Goal: Transaction & Acquisition: Purchase product/service

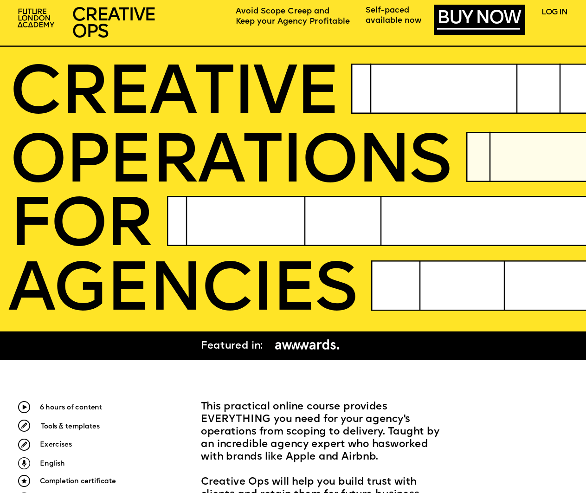
click at [316, 346] on img at bounding box center [306, 345] width 73 height 17
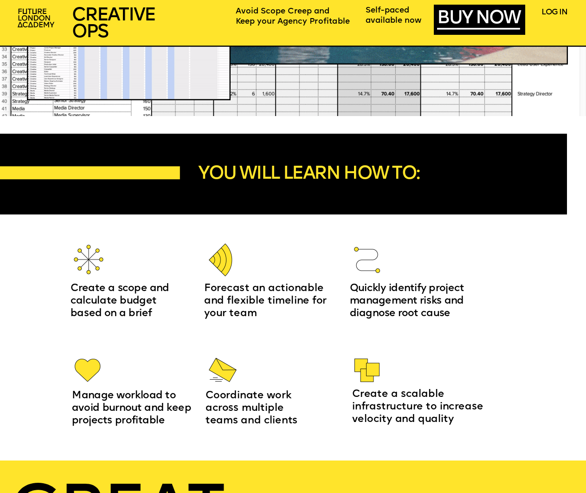
scroll to position [881, 0]
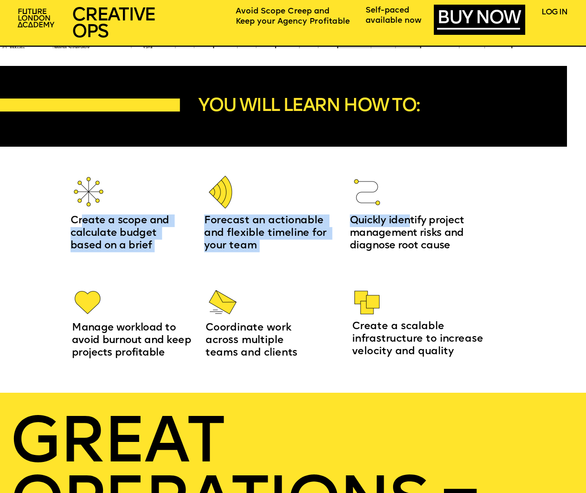
drag, startPoint x: 100, startPoint y: 218, endPoint x: 411, endPoint y: 223, distance: 311.3
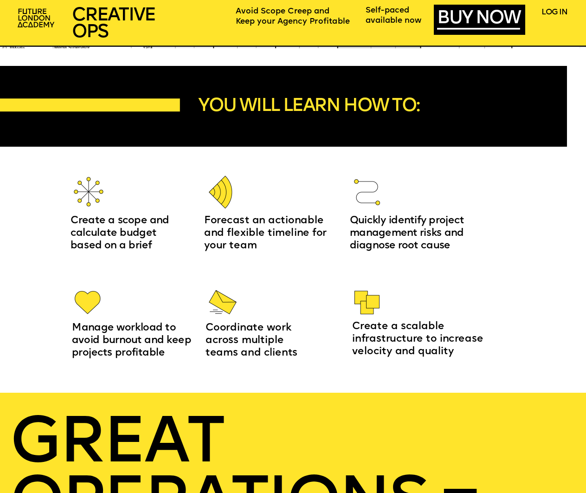
click at [413, 232] on span "Quickly identify project management risks and diagnose root cause" at bounding box center [408, 232] width 117 height 35
drag, startPoint x: 132, startPoint y: 326, endPoint x: 170, endPoint y: 339, distance: 40.2
click at [170, 339] on span "Manage workload to avoid burnout and keep projects profitable" at bounding box center [133, 339] width 122 height 35
drag, startPoint x: 247, startPoint y: 328, endPoint x: 271, endPoint y: 332, distance: 24.9
click at [271, 332] on span "Coordinate work across multiple teams and clients" at bounding box center [252, 339] width 92 height 35
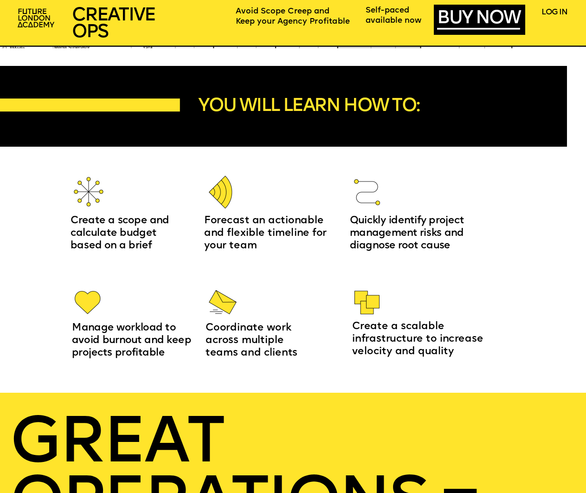
click at [276, 338] on span "Coordinate work across multiple teams and clients" at bounding box center [252, 339] width 92 height 35
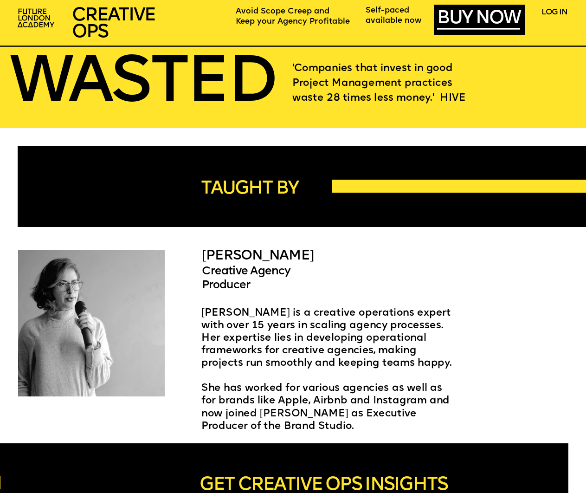
scroll to position [1484, 0]
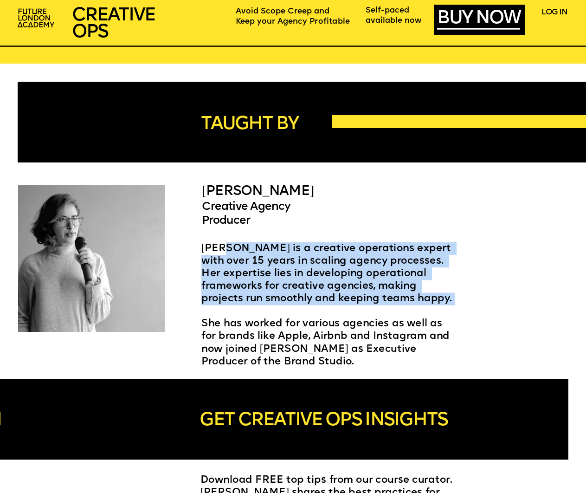
drag, startPoint x: 242, startPoint y: 250, endPoint x: 392, endPoint y: 308, distance: 160.9
click at [392, 308] on div "[PERSON_NAME] is a creative operations expert with over 15 years in scaling age…" at bounding box center [329, 305] width 257 height 126
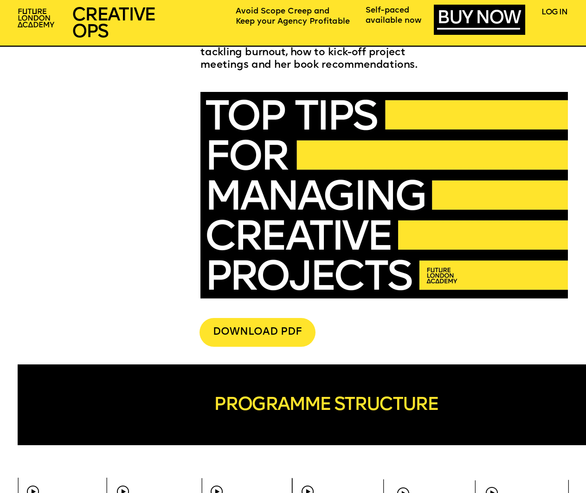
scroll to position [2087, 0]
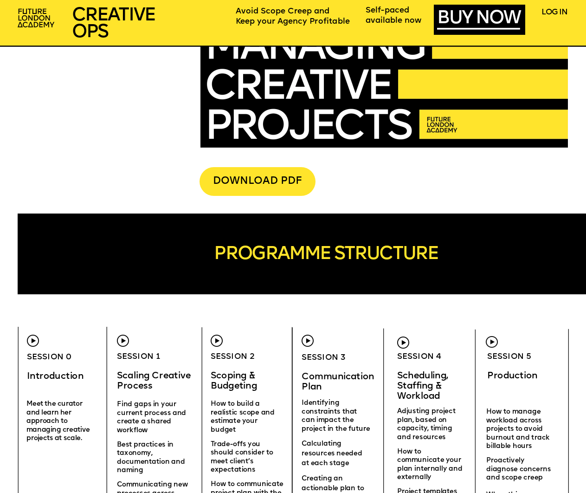
click at [32, 340] on img at bounding box center [33, 340] width 12 height 12
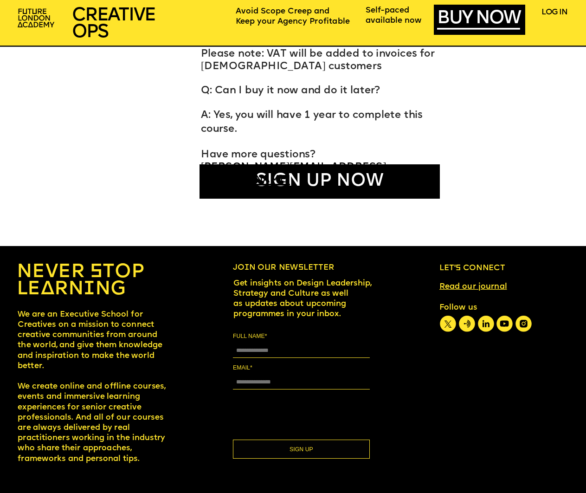
scroll to position [4668, 0]
click at [487, 324] on icon at bounding box center [486, 323] width 16 height 16
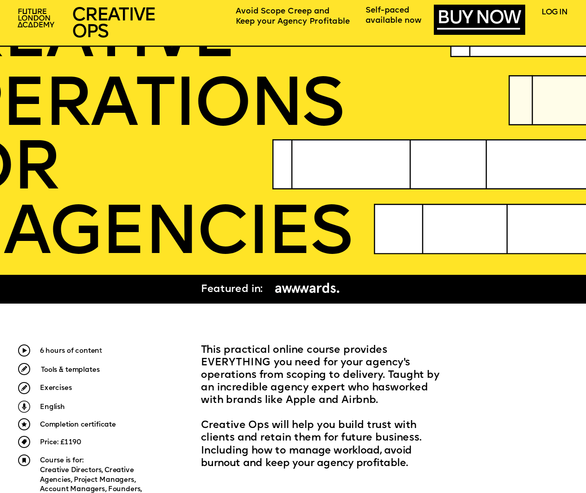
scroll to position [139, 0]
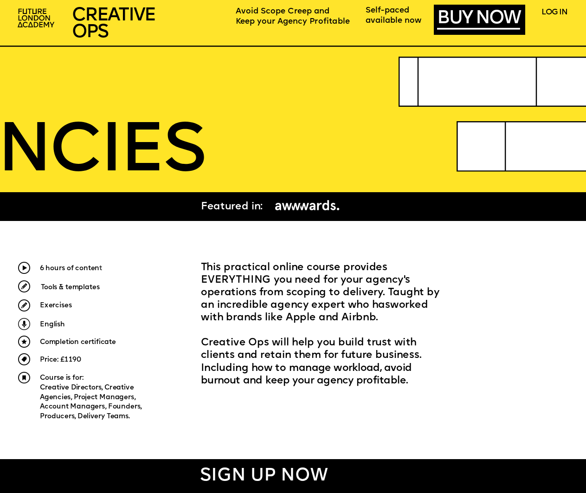
click at [451, 358] on p "Creative Ops will help you build trust with clients and retain them for future …" at bounding box center [326, 362] width 250 height 51
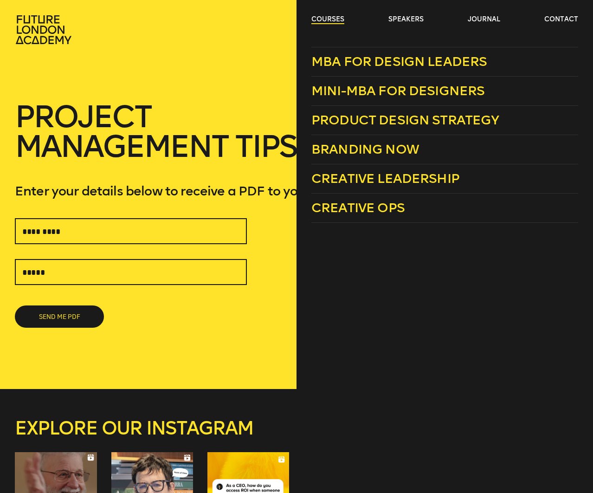
click at [320, 20] on link "courses" at bounding box center [327, 19] width 33 height 9
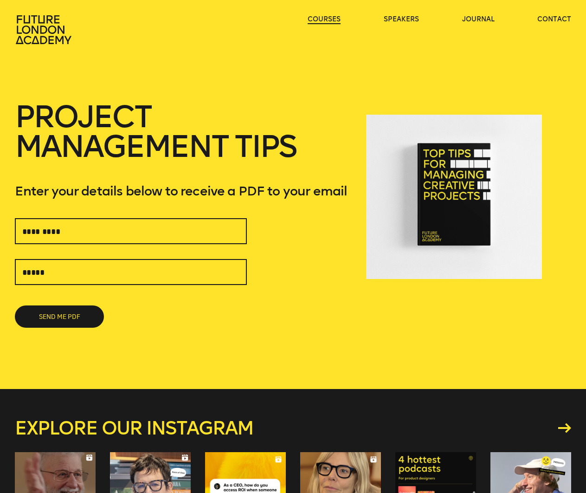
click at [325, 19] on link "courses" at bounding box center [324, 19] width 33 height 9
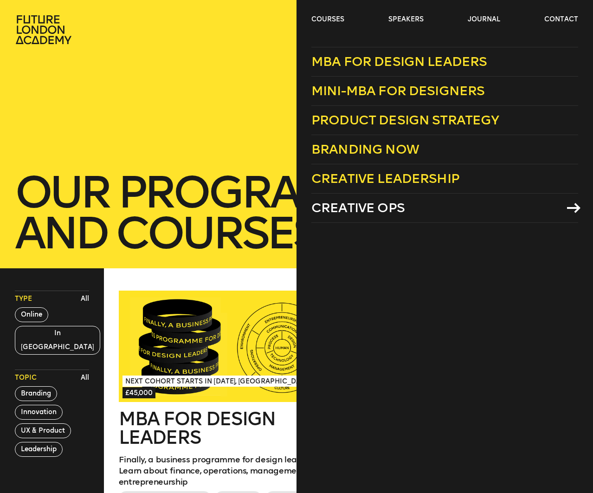
click at [383, 204] on span "Creative Ops" at bounding box center [357, 207] width 93 height 15
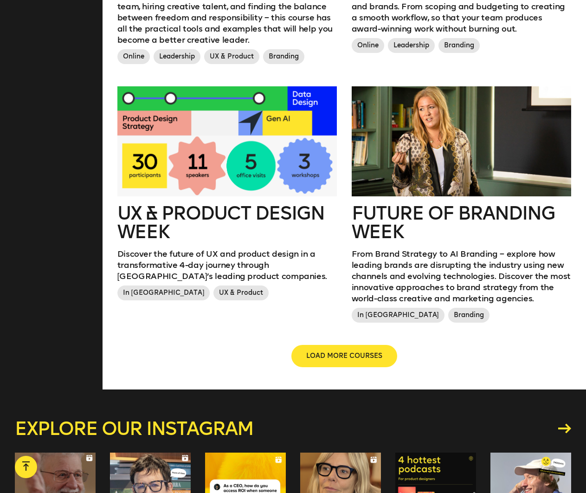
scroll to position [974, 0]
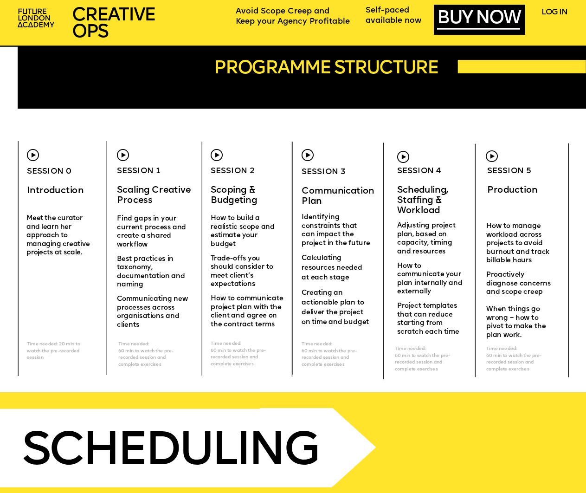
scroll to position [2273, 0]
drag, startPoint x: 509, startPoint y: 215, endPoint x: 527, endPoint y: 270, distance: 57.4
click at [527, 272] on div "How to manage workload across projects to avoid burnout and track billable hour…" at bounding box center [520, 280] width 68 height 117
click at [494, 155] on img at bounding box center [492, 156] width 12 height 12
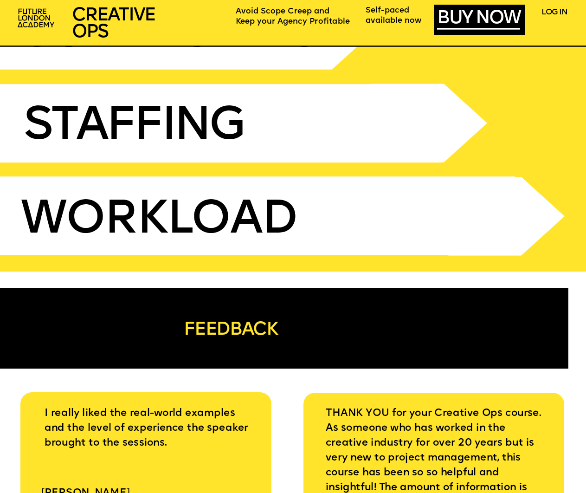
click at [141, 238] on span "WORKLOAD" at bounding box center [158, 220] width 276 height 47
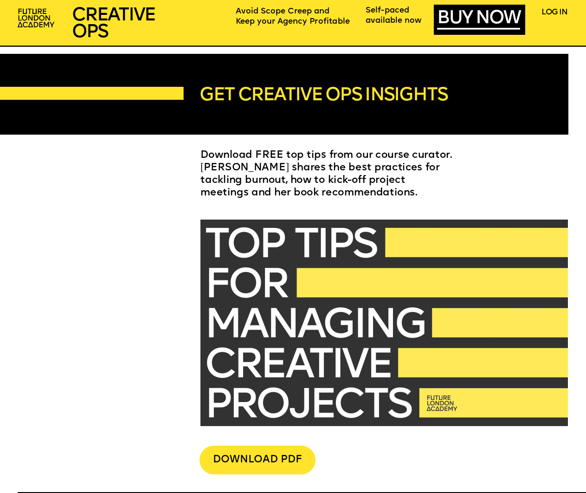
scroll to position [1809, 0]
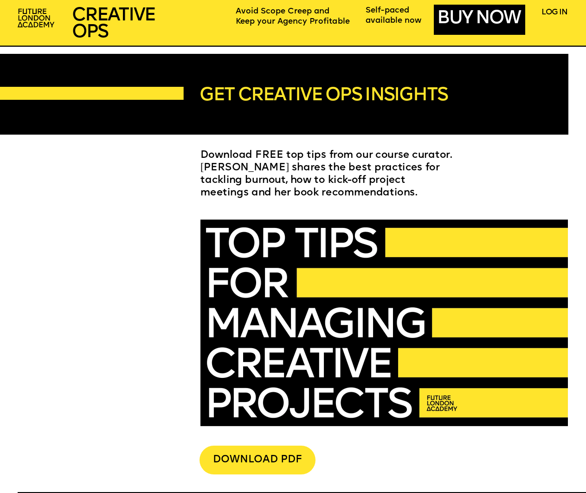
click at [455, 10] on link "BUY NOW" at bounding box center [478, 19] width 83 height 19
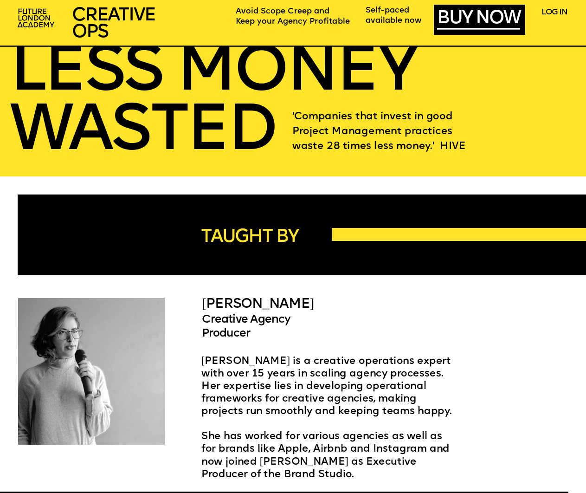
scroll to position [0, 0]
